Goal: Navigation & Orientation: Find specific page/section

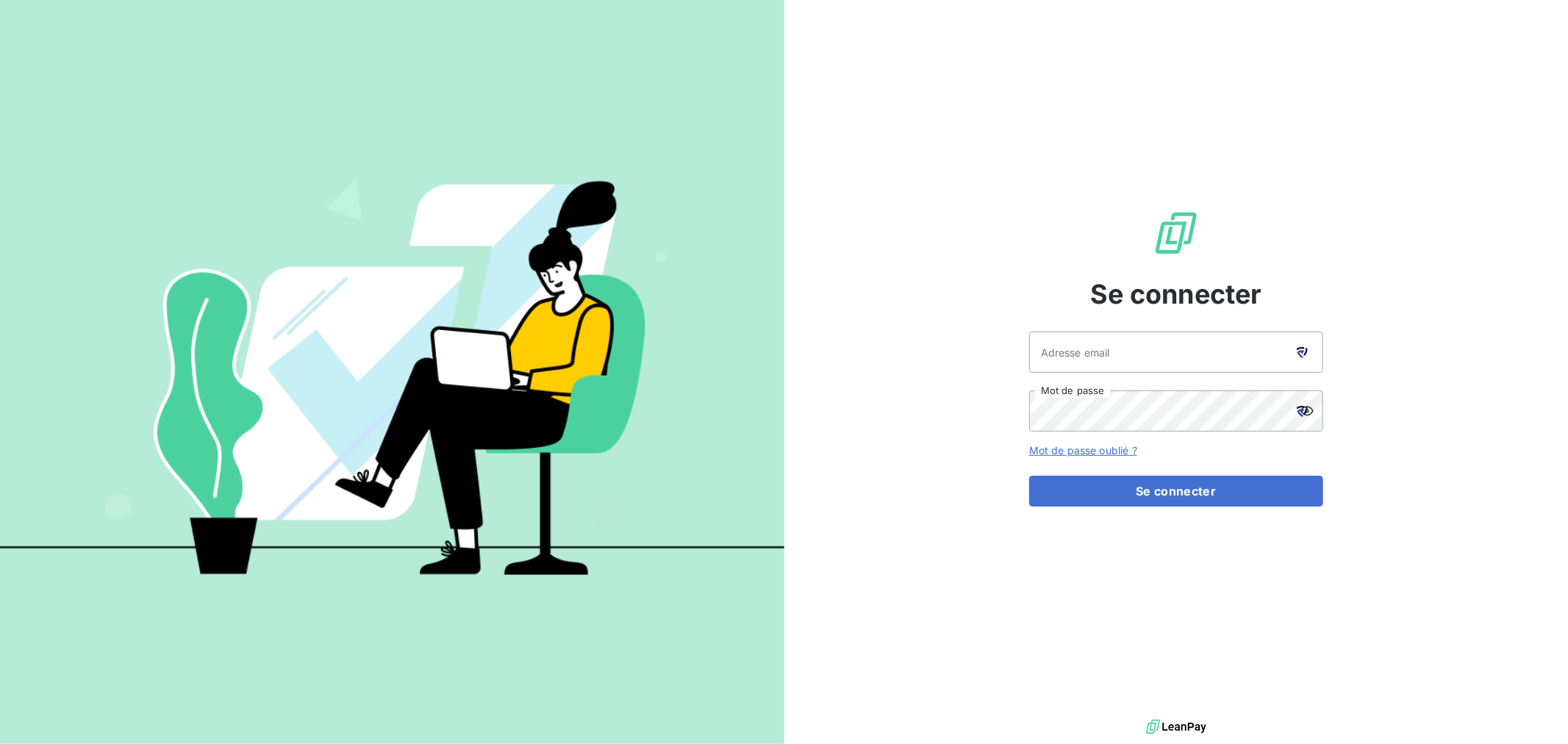
click at [1310, 349] on div at bounding box center [1303, 353] width 41 height 41
click at [1300, 350] on icon at bounding box center [1302, 353] width 8 height 8
type input "[EMAIL_ADDRESS][DOMAIN_NAME]"
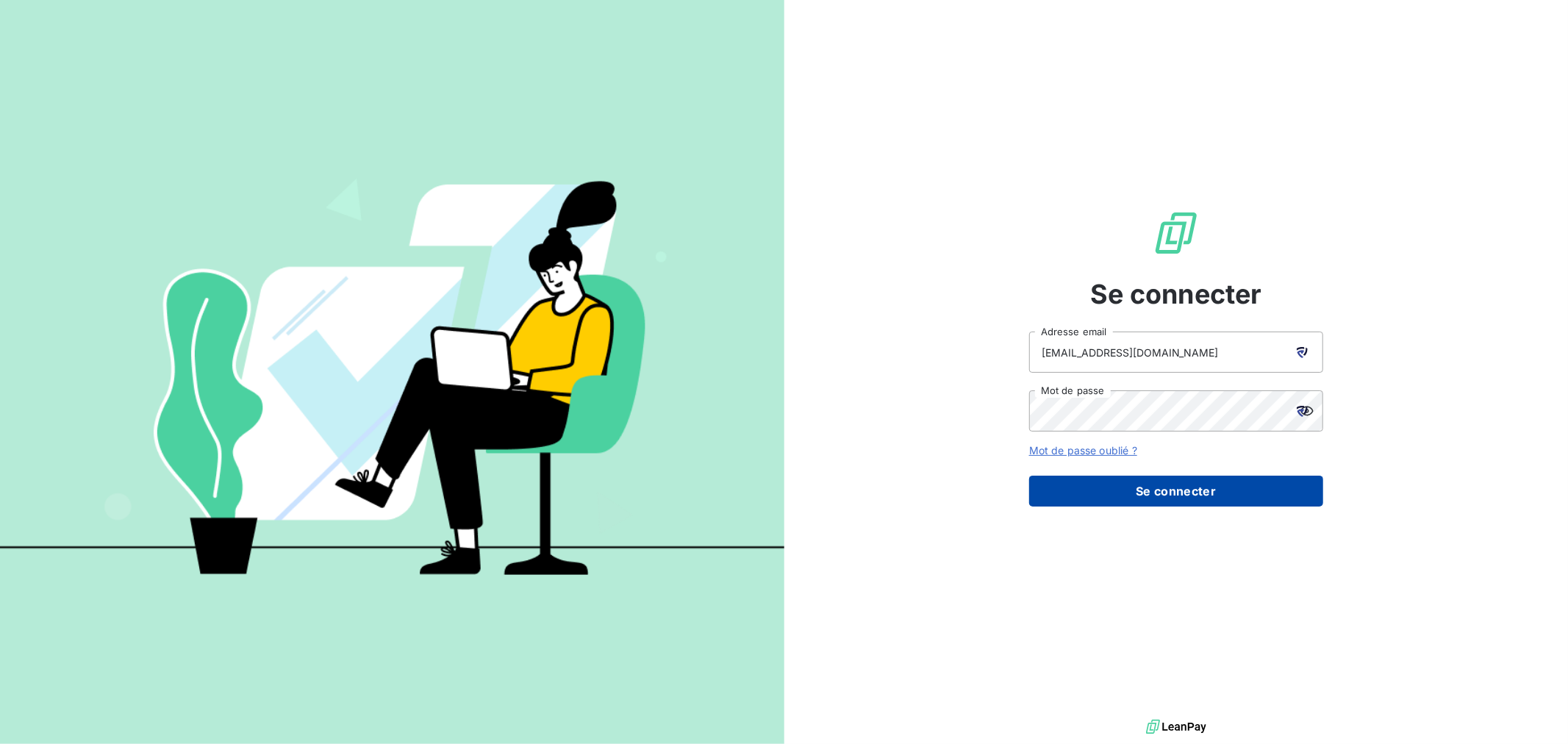
click at [1151, 490] on button "Se connecter" at bounding box center [1176, 492] width 294 height 31
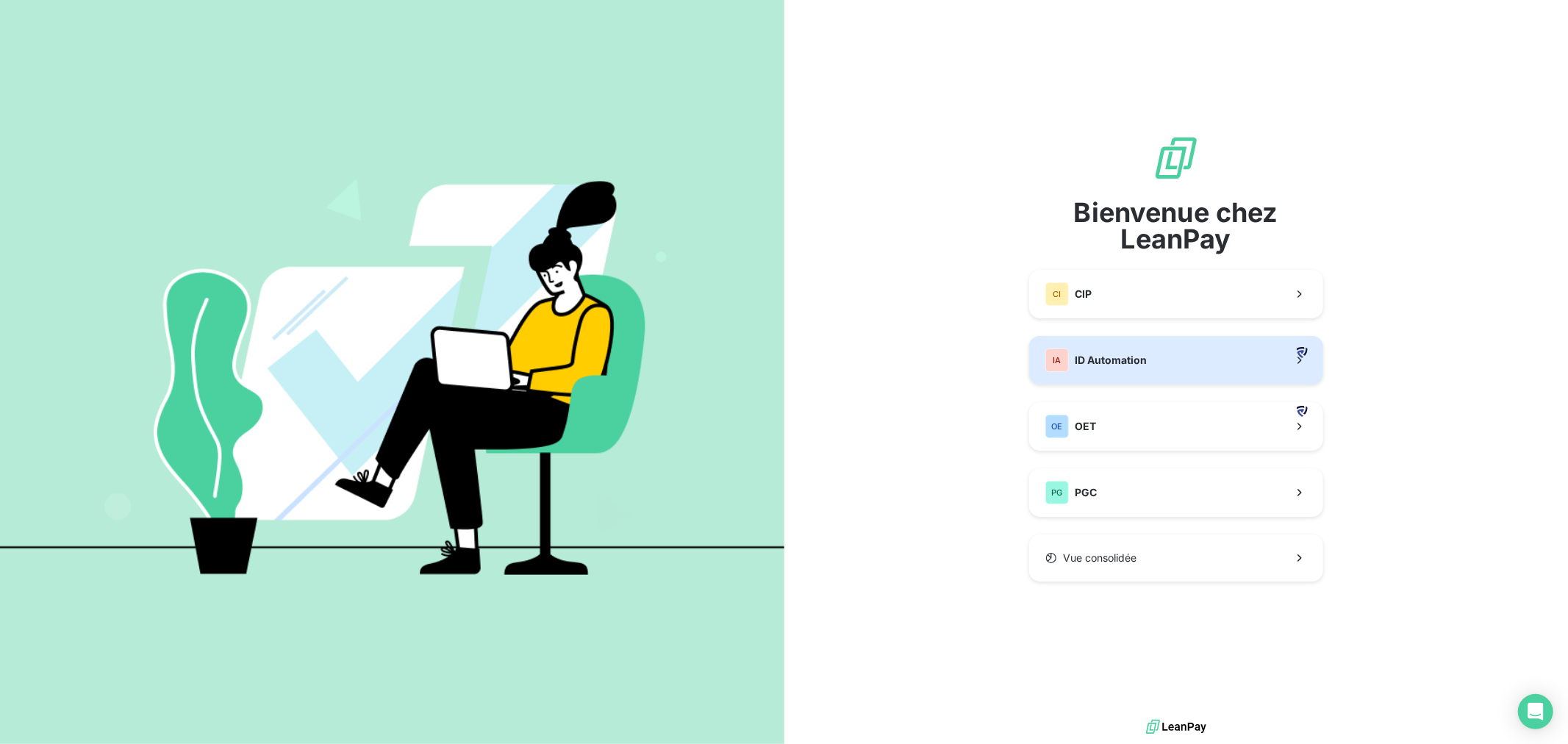
click at [1104, 352] on div "IA ID Automation" at bounding box center [1097, 360] width 101 height 23
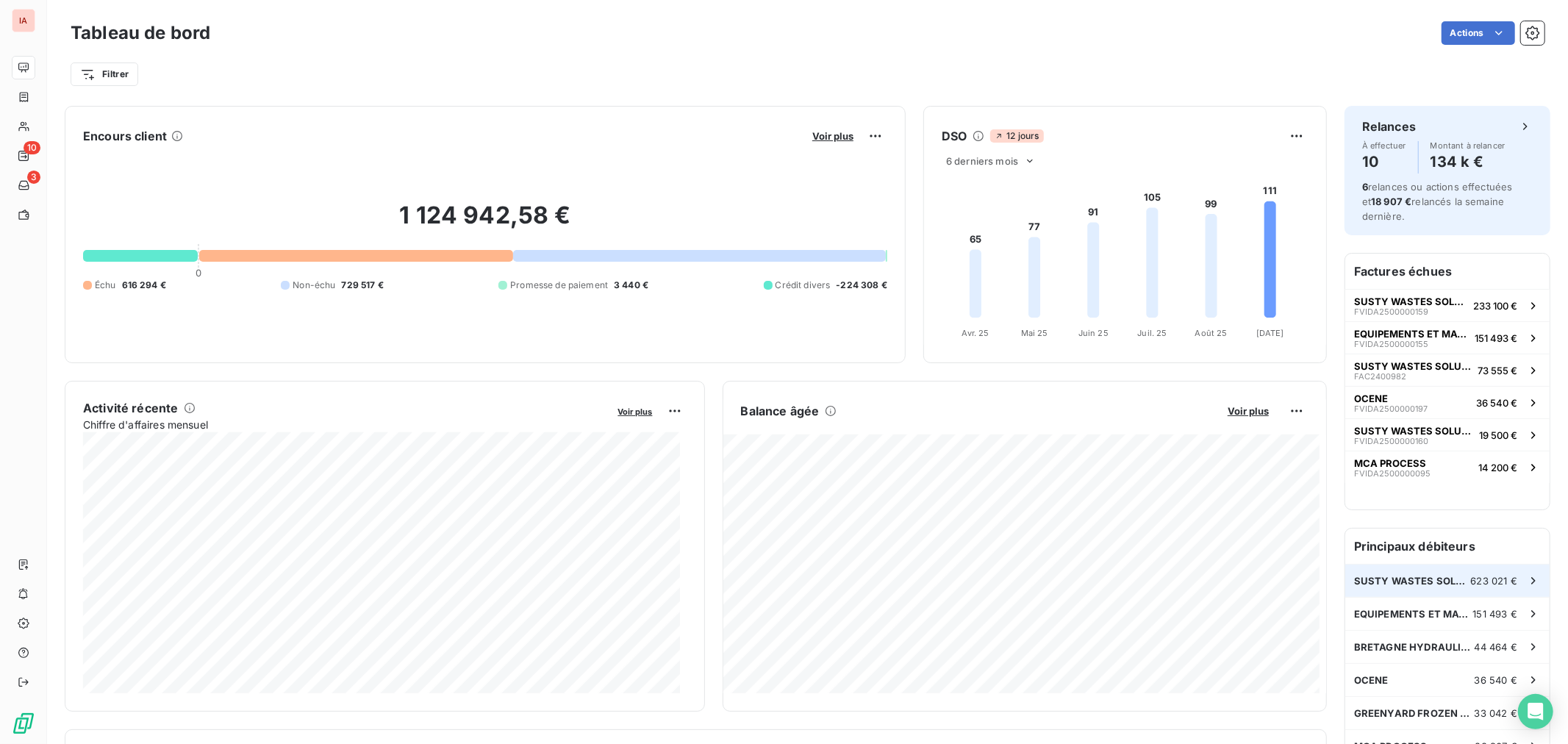
click at [1412, 583] on span "SUSTY WASTES SOLUTIONS [GEOGRAPHIC_DATA] (SWS FRANCE)" at bounding box center [1413, 580] width 117 height 12
